Goal: Task Accomplishment & Management: Use online tool/utility

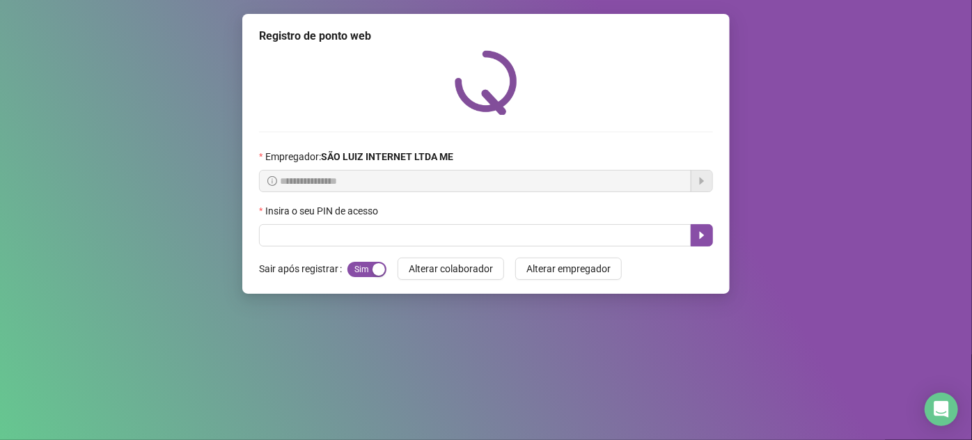
click at [184, 228] on div "**********" at bounding box center [486, 220] width 972 height 440
click at [384, 239] on input "text" at bounding box center [475, 235] width 432 height 22
type input "*"
type input "*****"
click at [531, 129] on div "**********" at bounding box center [486, 148] width 454 height 196
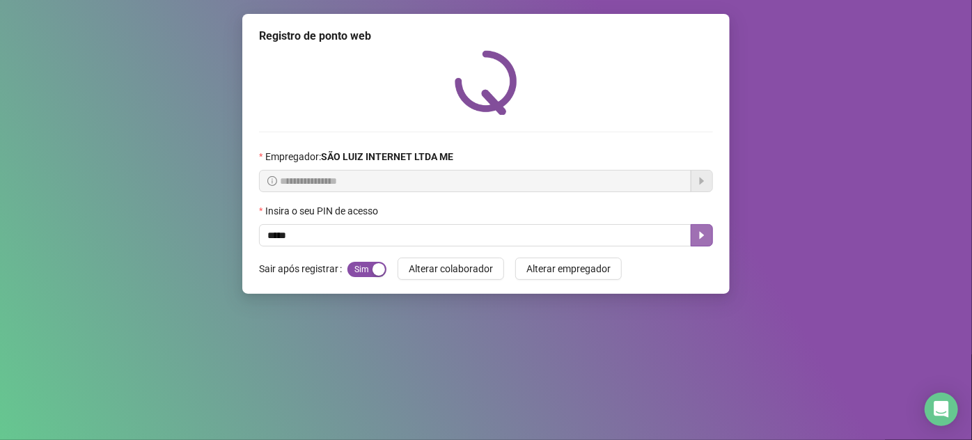
click at [699, 237] on icon "caret-right" at bounding box center [701, 235] width 11 height 11
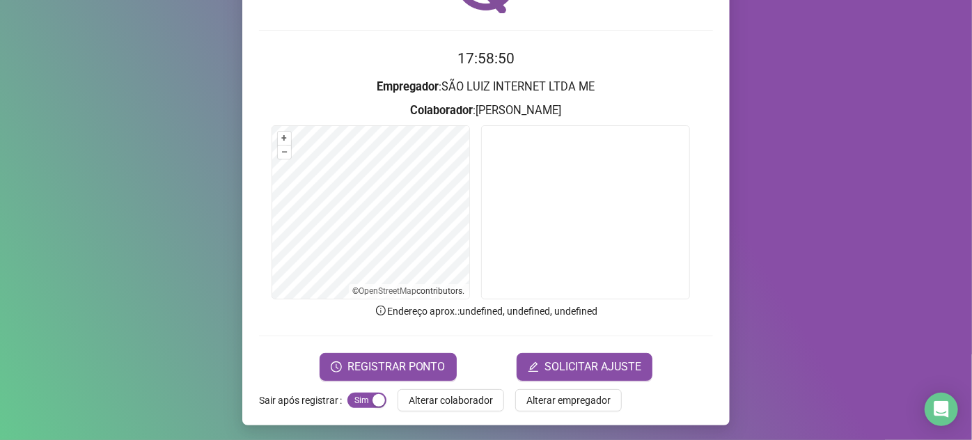
scroll to position [102, 0]
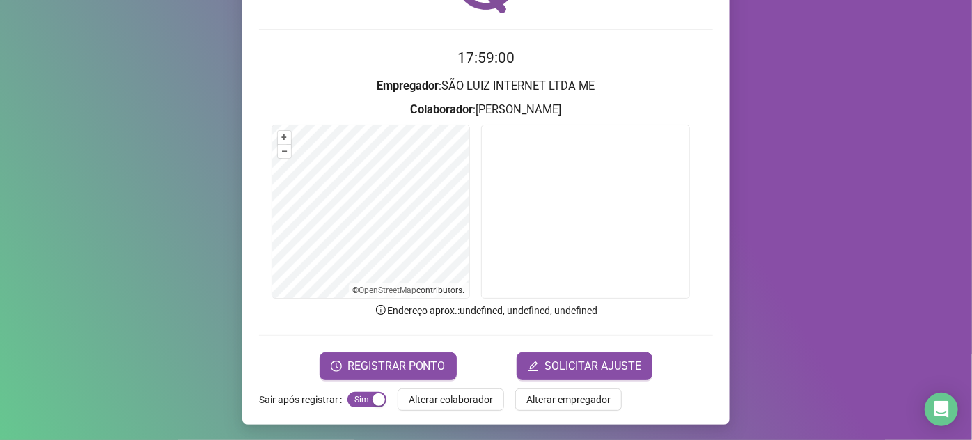
drag, startPoint x: 407, startPoint y: 360, endPoint x: 398, endPoint y: 336, distance: 26.0
click at [400, 341] on form "17:59:00 Empregador : SÃO LUIZ INTERNET LTDA ME Colaborador : [PERSON_NAME] + –…" at bounding box center [486, 213] width 454 height 333
click at [396, 361] on span "REGISTRAR PONTO" at bounding box center [396, 366] width 98 height 17
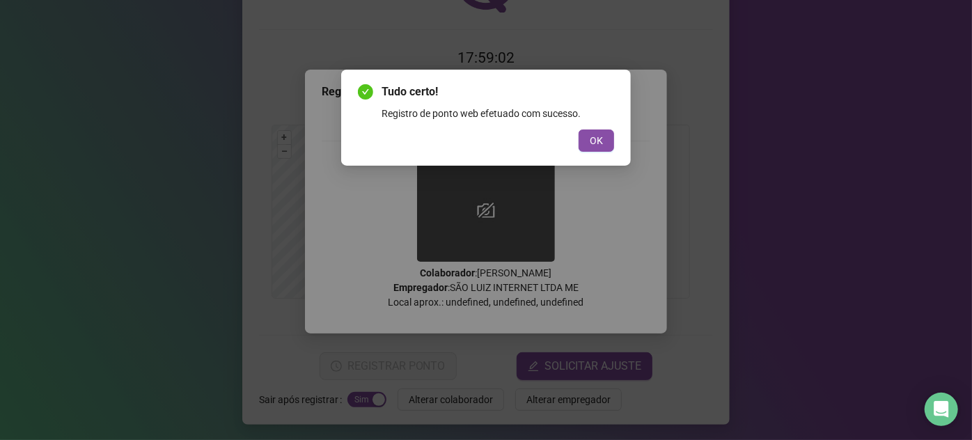
click at [599, 142] on span "OK" at bounding box center [596, 140] width 13 height 15
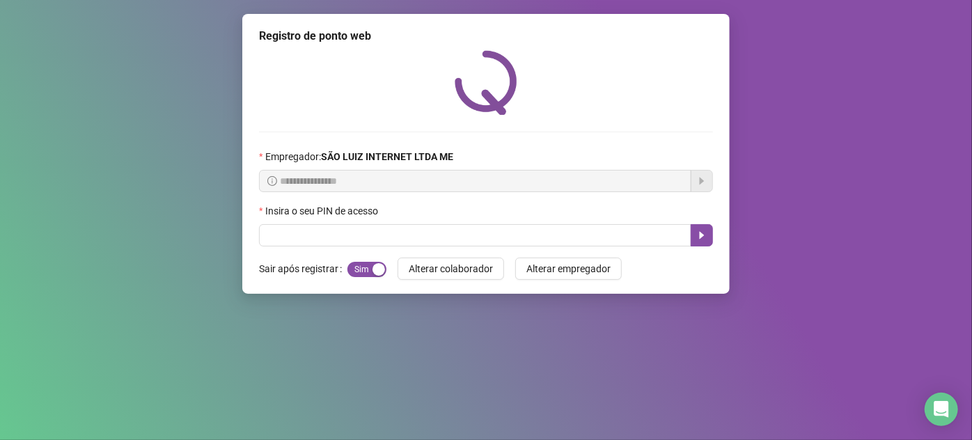
scroll to position [0, 0]
click at [636, 244] on input "text" at bounding box center [475, 235] width 432 height 22
type input "*"
type input "*****"
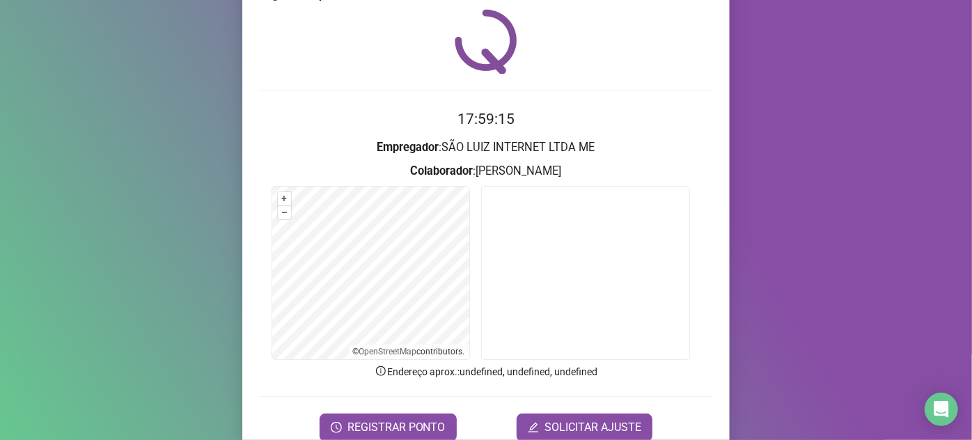
scroll to position [63, 0]
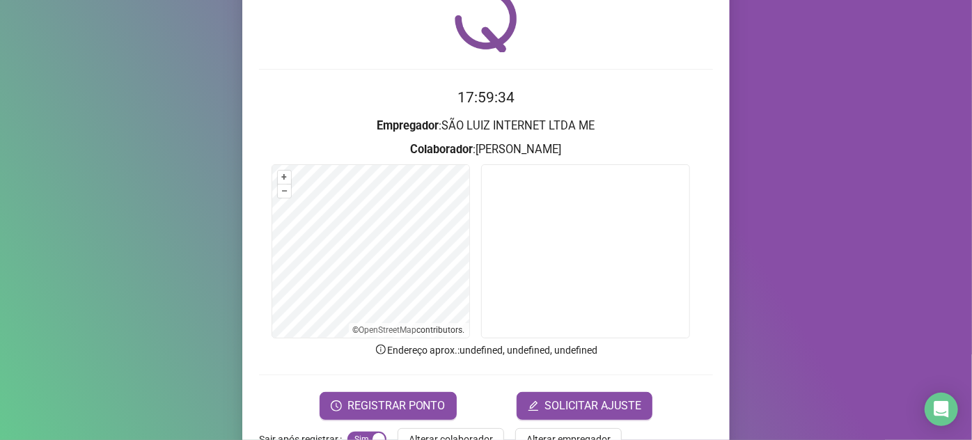
drag, startPoint x: 497, startPoint y: 398, endPoint x: 485, endPoint y: 404, distance: 13.4
click at [485, 404] on div "REGISTRAR PONTO SOLICITAR AJUSTE" at bounding box center [486, 406] width 454 height 28
click at [479, 403] on div "REGISTRAR PONTO SOLICITAR AJUSTE" at bounding box center [486, 406] width 454 height 28
click at [471, 380] on form "17:59:35 Empregador : SÃO LUIZ INTERNET LTDA ME Colaborador : [PERSON_NAME] + –…" at bounding box center [486, 252] width 454 height 333
click at [485, 393] on div "REGISTRAR PONTO SOLICITAR AJUSTE" at bounding box center [486, 406] width 454 height 28
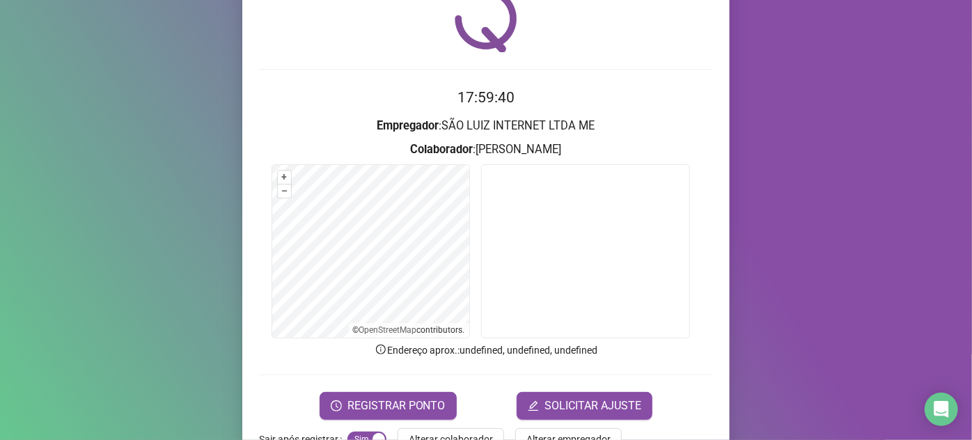
click at [488, 377] on form "17:59:40 Empregador : SÃO LUIZ INTERNET LTDA ME Colaborador : [PERSON_NAME] + –…" at bounding box center [486, 252] width 454 height 333
drag, startPoint x: 482, startPoint y: 380, endPoint x: 474, endPoint y: 383, distance: 9.1
click at [474, 383] on form "17:59:41 Empregador : SÃO LUIZ INTERNET LTDA ME Colaborador : [PERSON_NAME] + –…" at bounding box center [486, 252] width 454 height 333
click at [477, 397] on div "REGISTRAR PONTO SOLICITAR AJUSTE" at bounding box center [486, 406] width 454 height 28
click at [474, 376] on form "17:59:43 Empregador : SÃO LUIZ INTERNET LTDA ME Colaborador : [PERSON_NAME] + –…" at bounding box center [486, 252] width 454 height 333
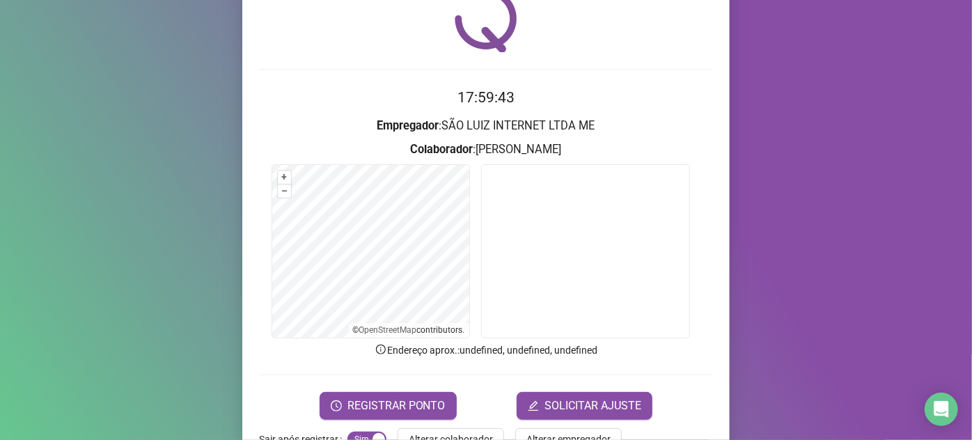
click at [475, 365] on form "17:59:43 Empregador : SÃO LUIZ INTERNET LTDA ME Colaborador : [PERSON_NAME] + –…" at bounding box center [486, 252] width 454 height 333
click at [479, 382] on form "17:59:45 Empregador : SÃO LUIZ INTERNET LTDA ME Colaborador : [PERSON_NAME] + –…" at bounding box center [486, 252] width 454 height 333
click at [485, 393] on div "REGISTRAR PONTO SOLICITAR AJUSTE" at bounding box center [486, 406] width 454 height 28
click at [414, 399] on span "REGISTRAR PONTO" at bounding box center [396, 406] width 98 height 17
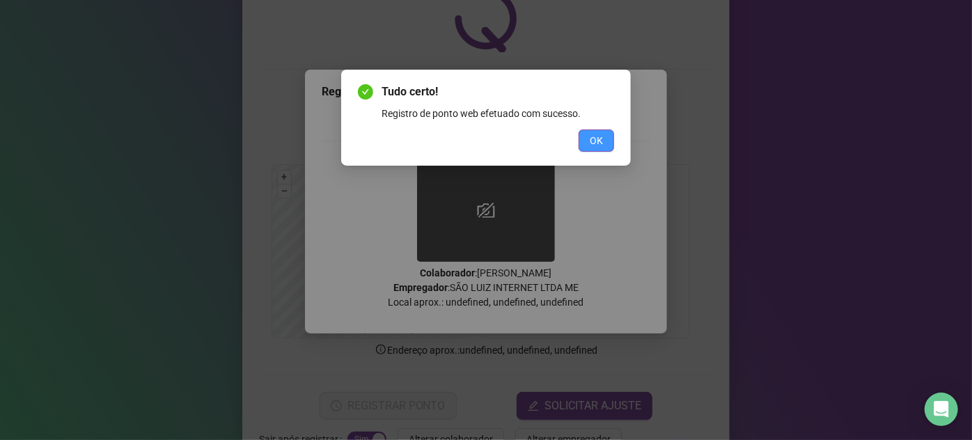
click at [599, 135] on span "OK" at bounding box center [596, 140] width 13 height 15
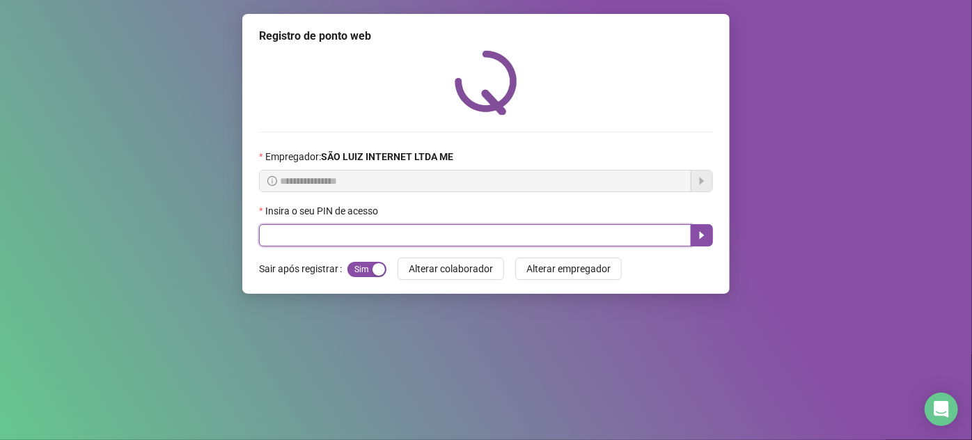
click at [402, 246] on input "text" at bounding box center [475, 235] width 432 height 22
type input "*****"
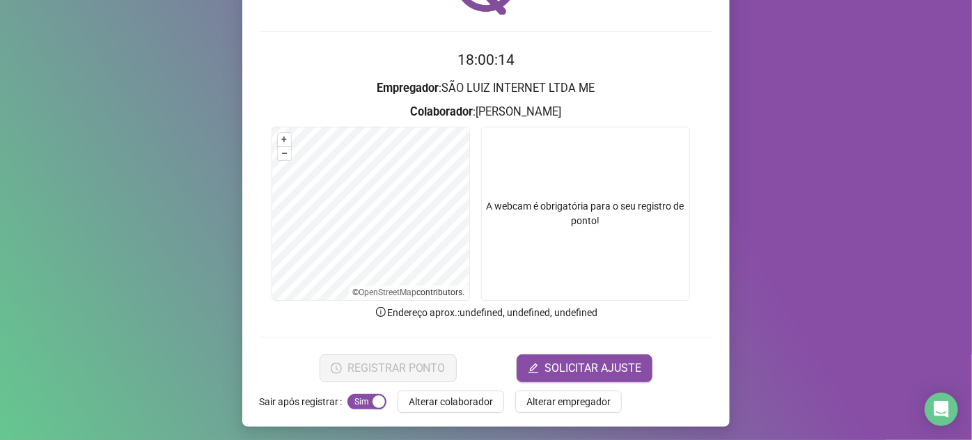
scroll to position [102, 0]
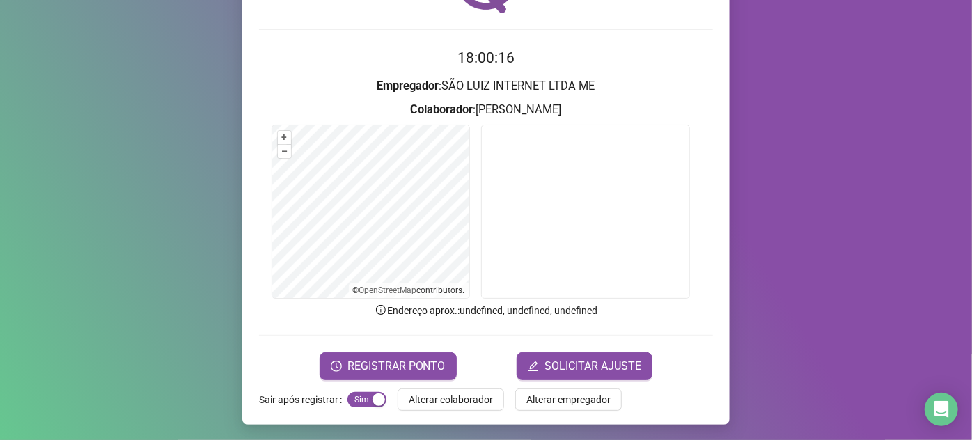
click at [428, 345] on form "18:00:16 Empregador : SÃO LUIZ INTERNET LTDA ME Colaborador : [PERSON_NAME] + –…" at bounding box center [486, 213] width 454 height 333
click at [426, 354] on button "REGISTRAR PONTO" at bounding box center [388, 366] width 137 height 28
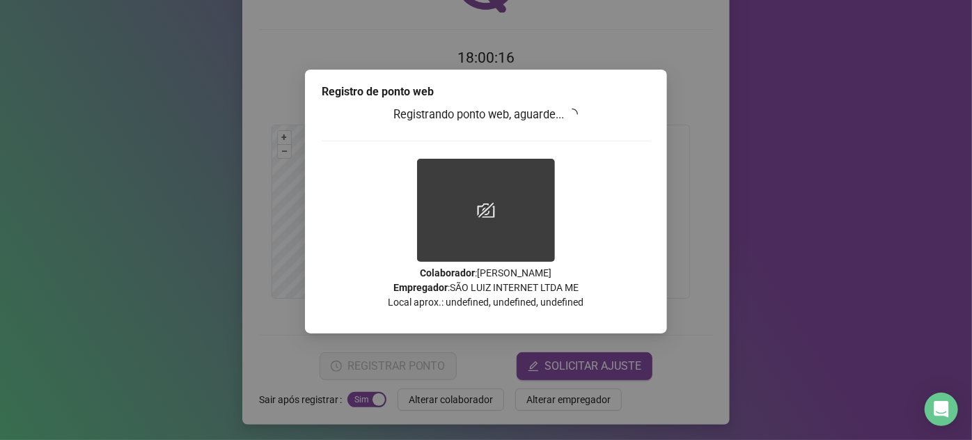
click at [425, 359] on div "Registro de ponto web Registrando ponto web, aguarde... Colaborador : [PERSON_N…" at bounding box center [486, 220] width 972 height 440
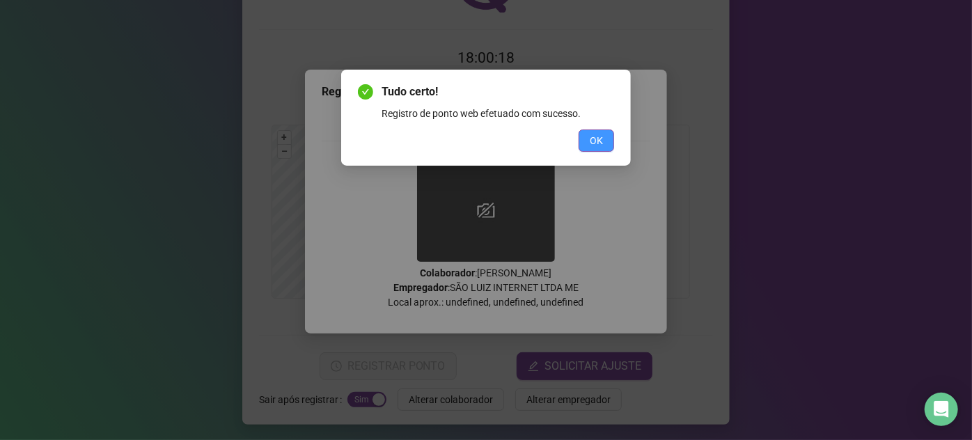
click at [595, 145] on span "OK" at bounding box center [596, 140] width 13 height 15
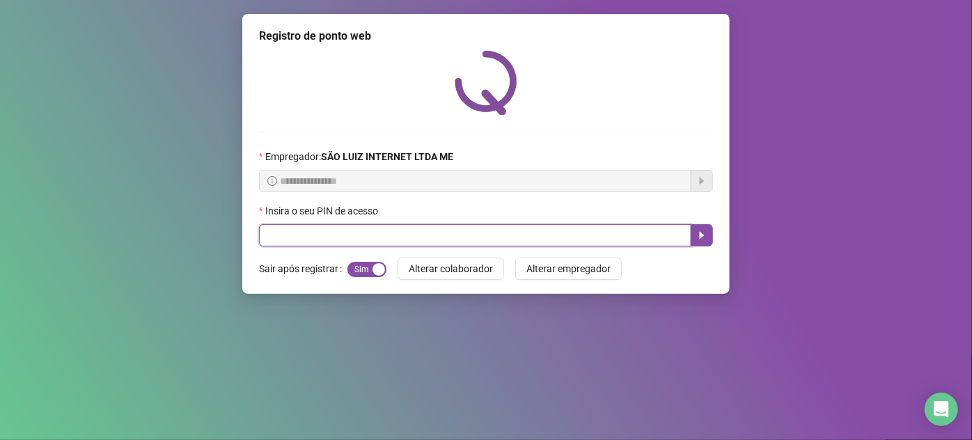
click at [533, 236] on input "text" at bounding box center [475, 235] width 432 height 22
type input "*****"
click at [703, 235] on icon "caret-right" at bounding box center [701, 235] width 11 height 11
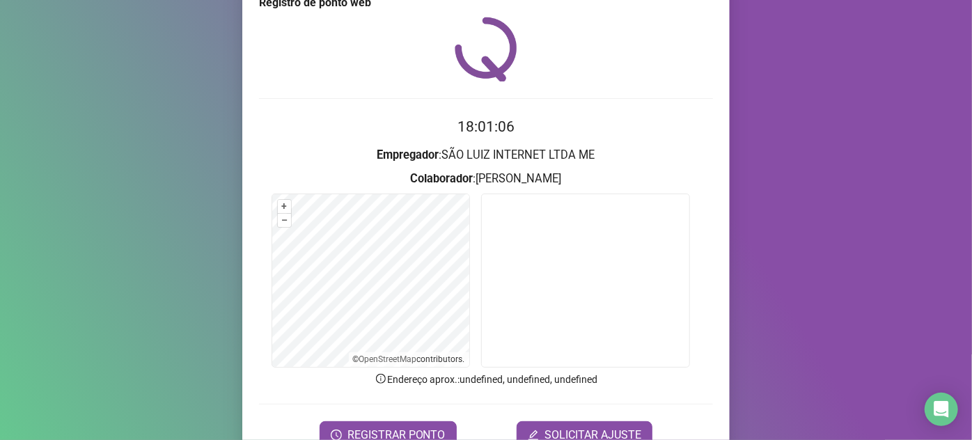
scroll to position [63, 0]
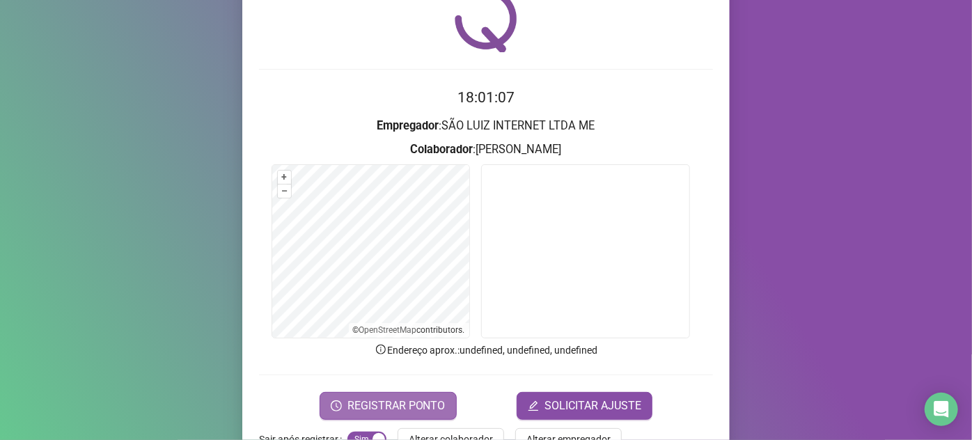
click at [389, 399] on span "REGISTRAR PONTO" at bounding box center [396, 406] width 98 height 17
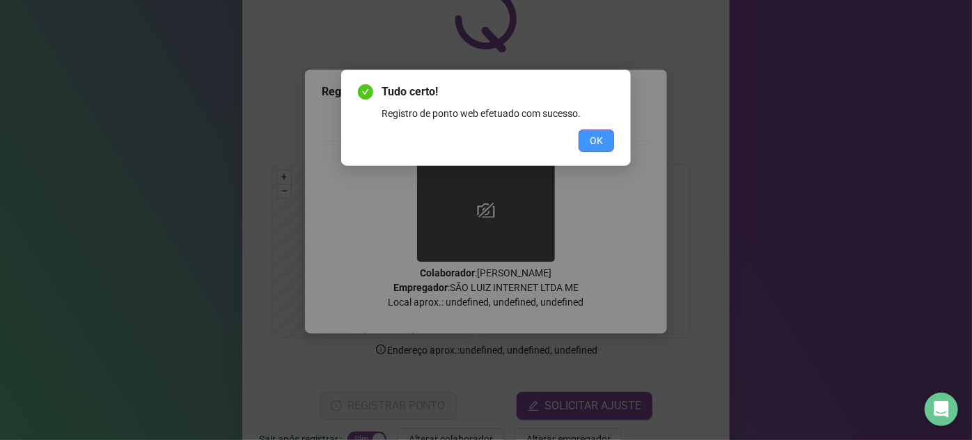
click at [602, 139] on span "OK" at bounding box center [596, 140] width 13 height 15
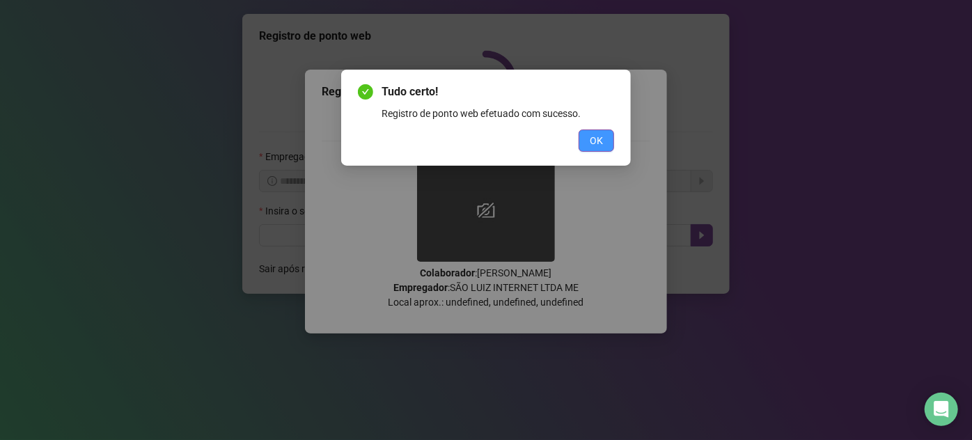
scroll to position [0, 0]
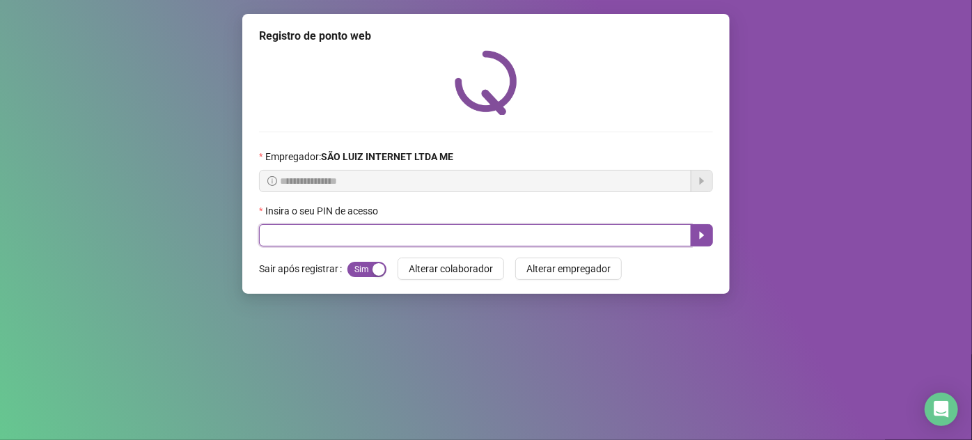
click at [405, 239] on input "text" at bounding box center [475, 235] width 432 height 22
type input "*****"
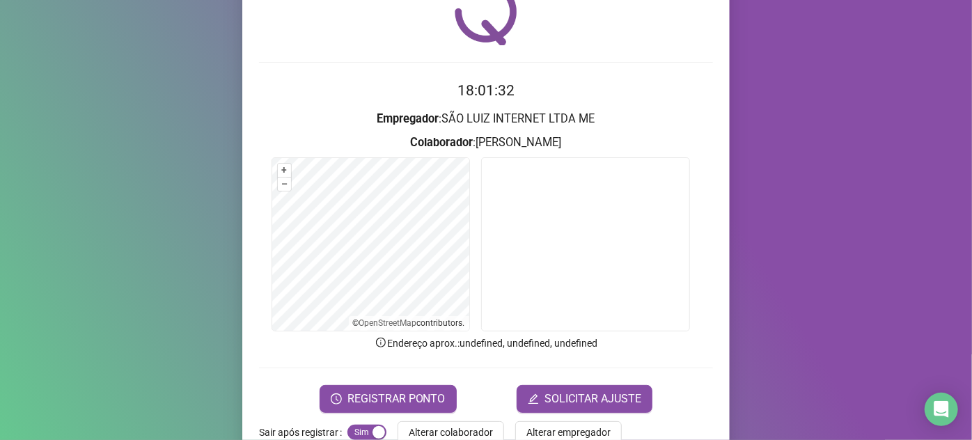
scroll to position [102, 0]
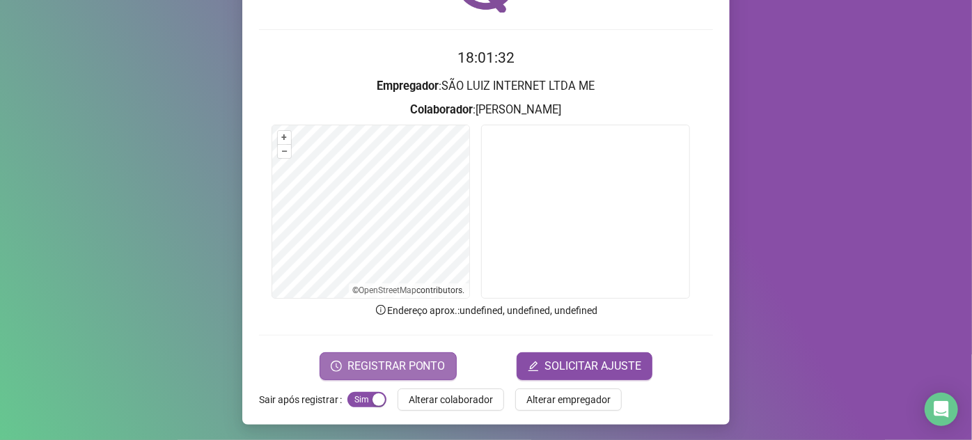
click at [435, 361] on span "REGISTRAR PONTO" at bounding box center [396, 366] width 98 height 17
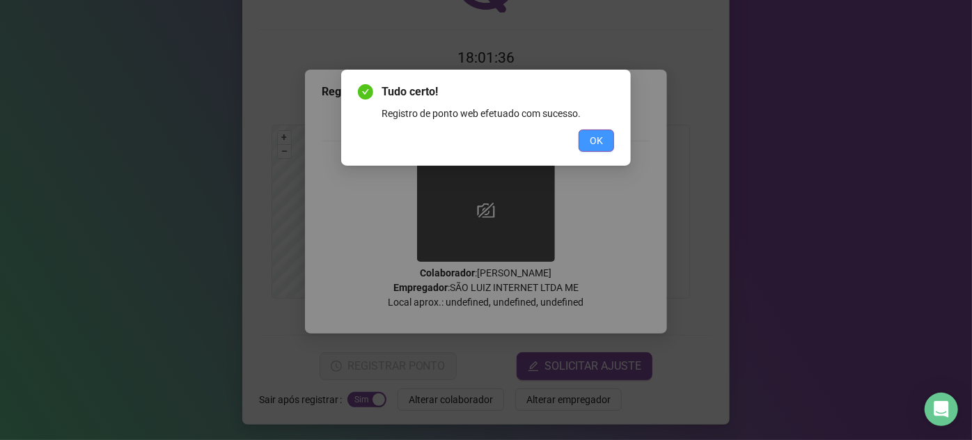
click at [594, 141] on span "OK" at bounding box center [596, 140] width 13 height 15
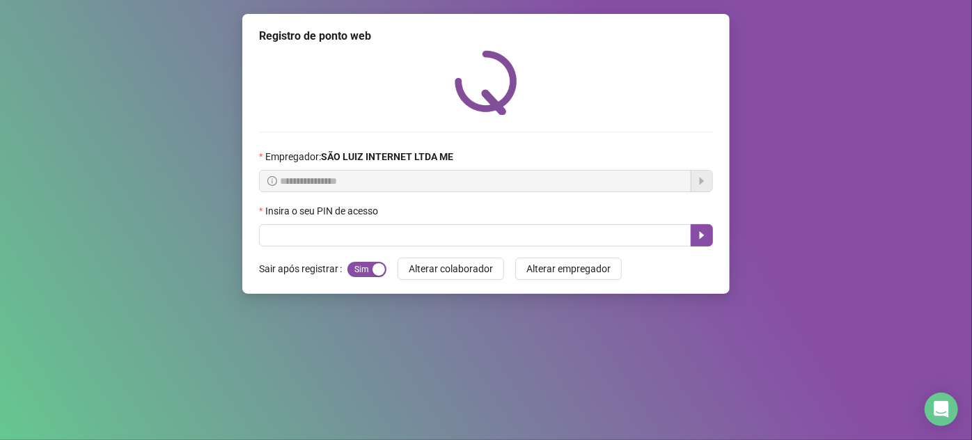
scroll to position [0, 0]
click at [577, 239] on input "text" at bounding box center [475, 235] width 432 height 22
type input "*****"
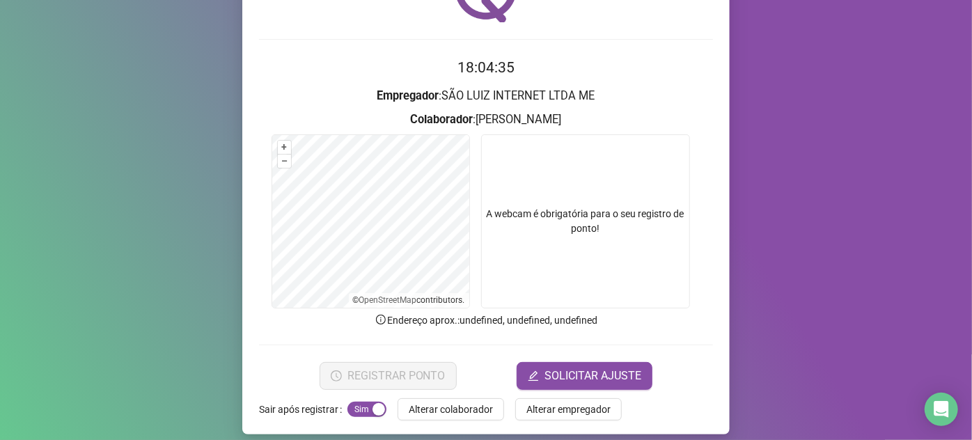
scroll to position [102, 0]
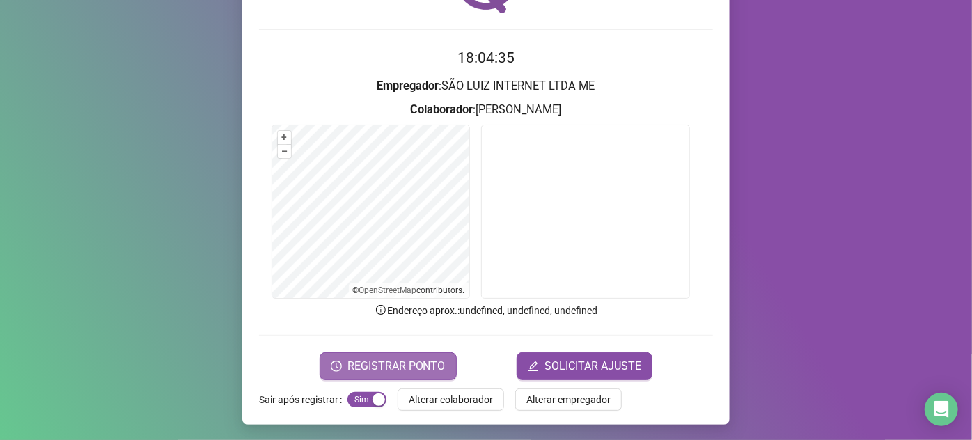
click at [427, 359] on span "REGISTRAR PONTO" at bounding box center [396, 366] width 98 height 17
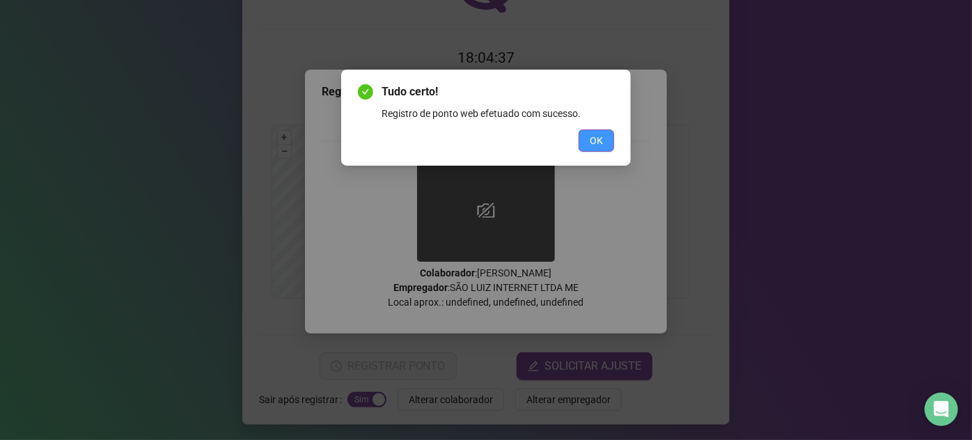
click at [589, 141] on button "OK" at bounding box center [597, 141] width 36 height 22
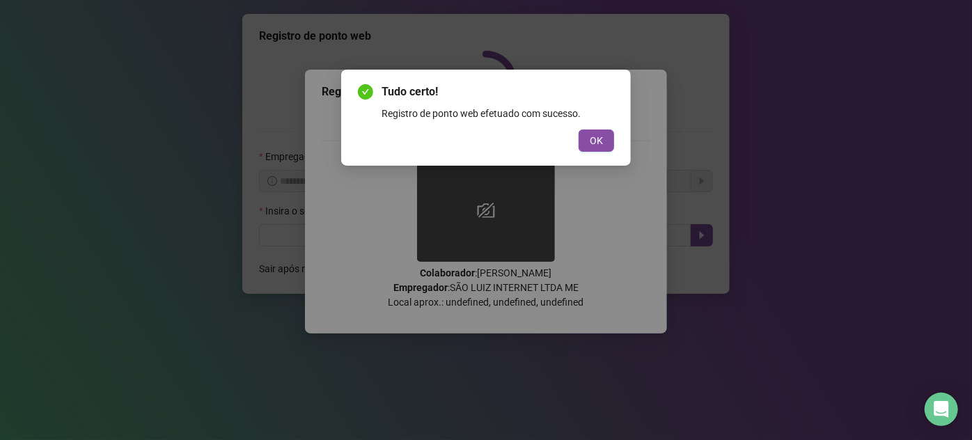
scroll to position [0, 0]
